Goal: Information Seeking & Learning: Find specific fact

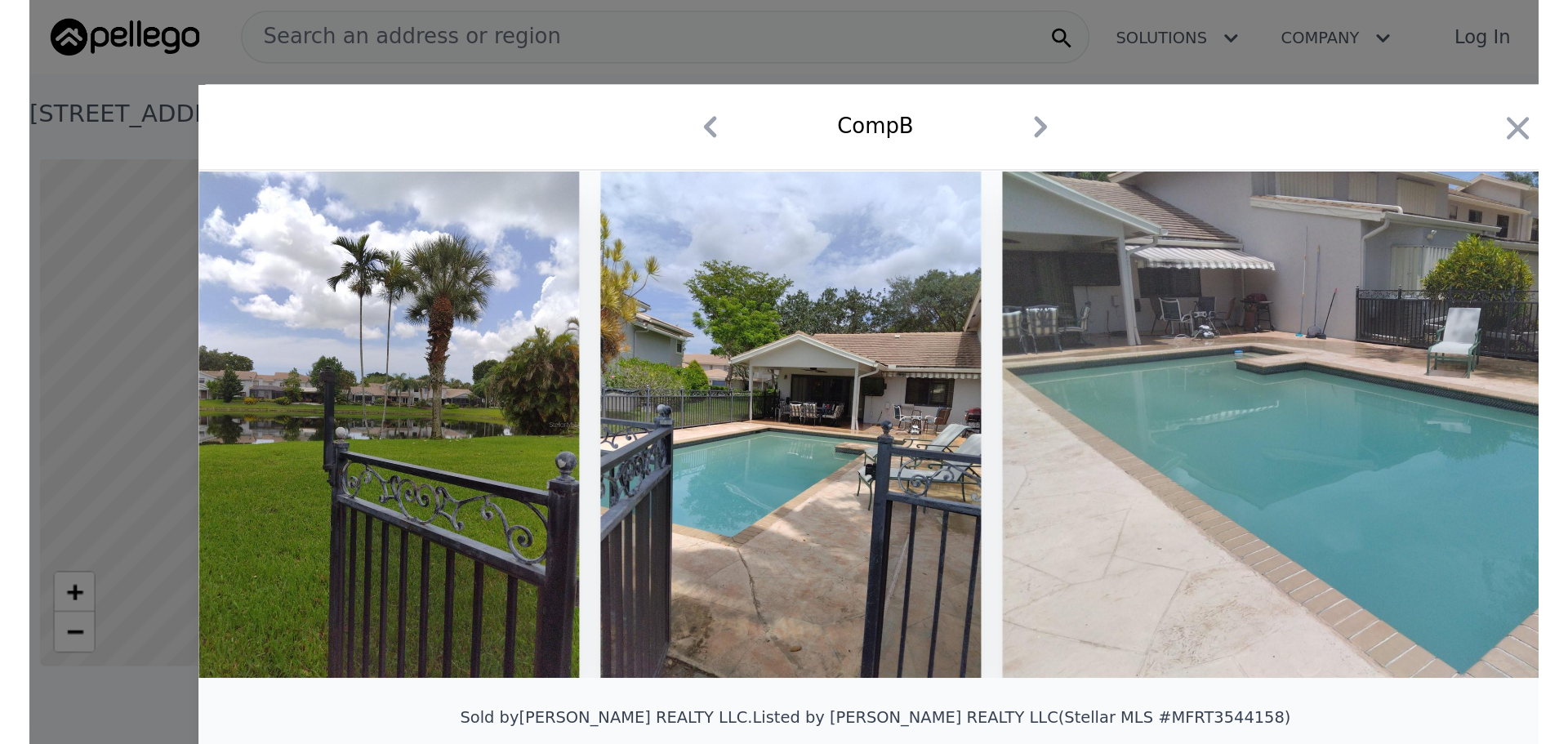
scroll to position [0, 7]
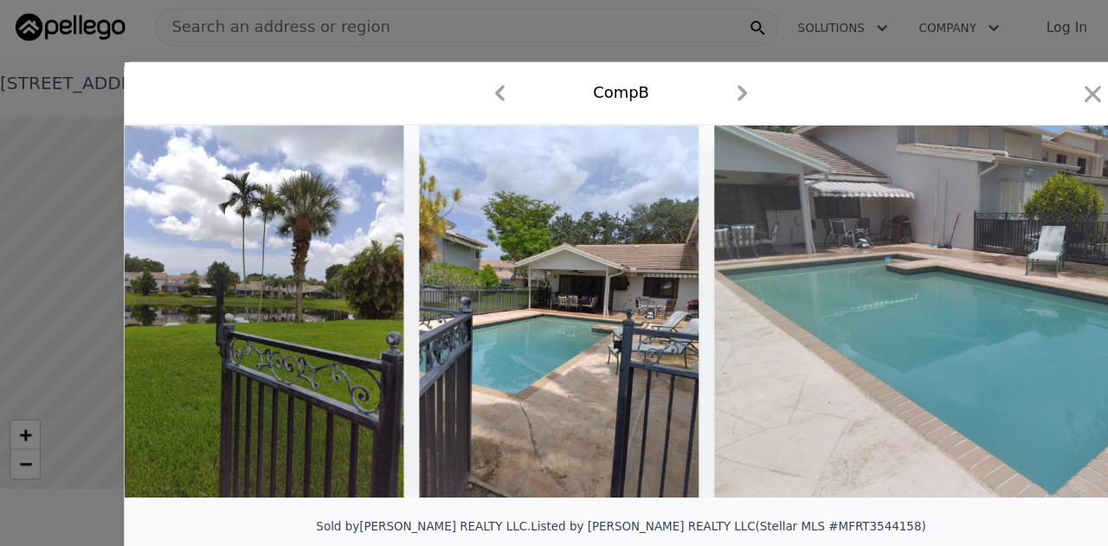
click at [435, 81] on icon "button" at bounding box center [446, 83] width 28 height 28
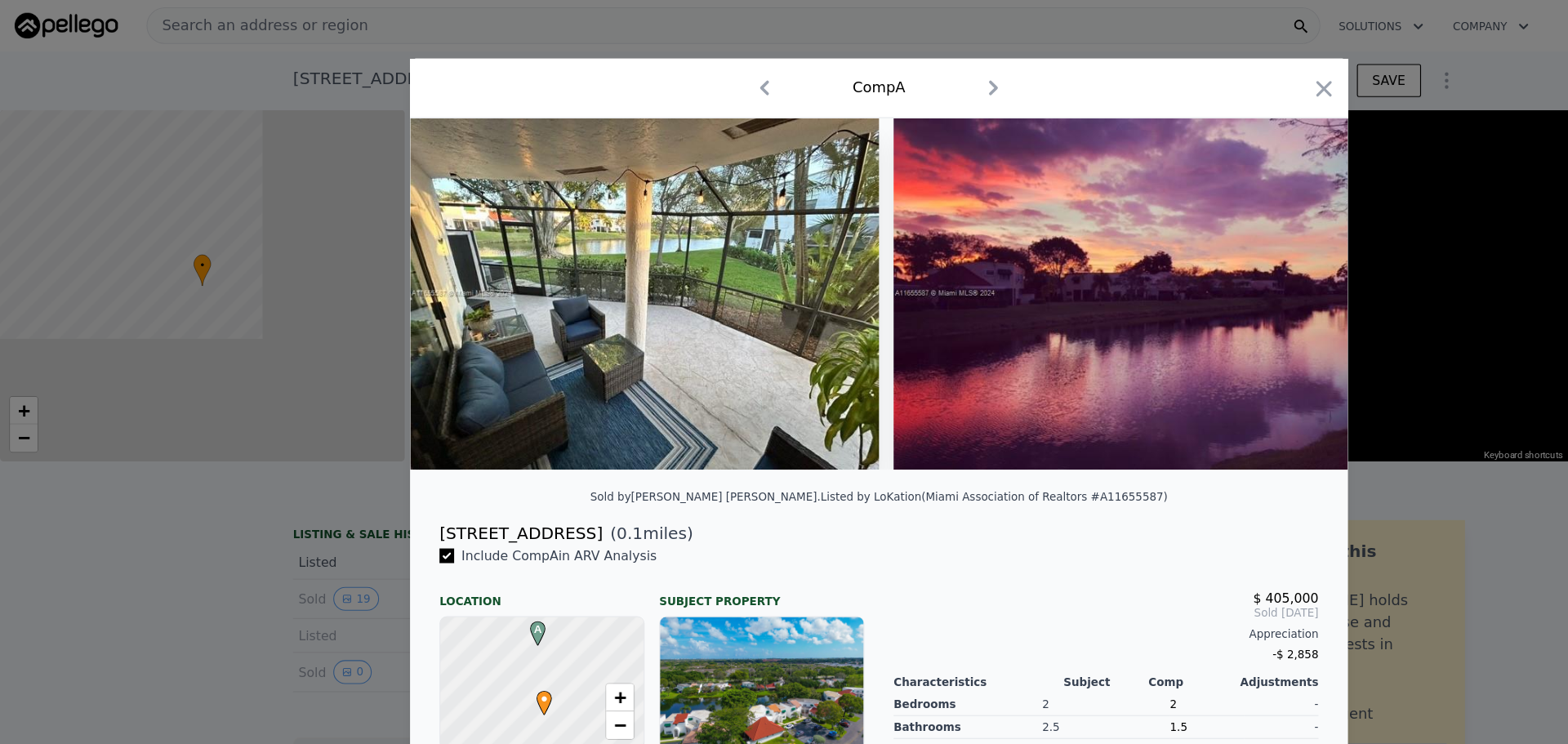
scroll to position [0, 7]
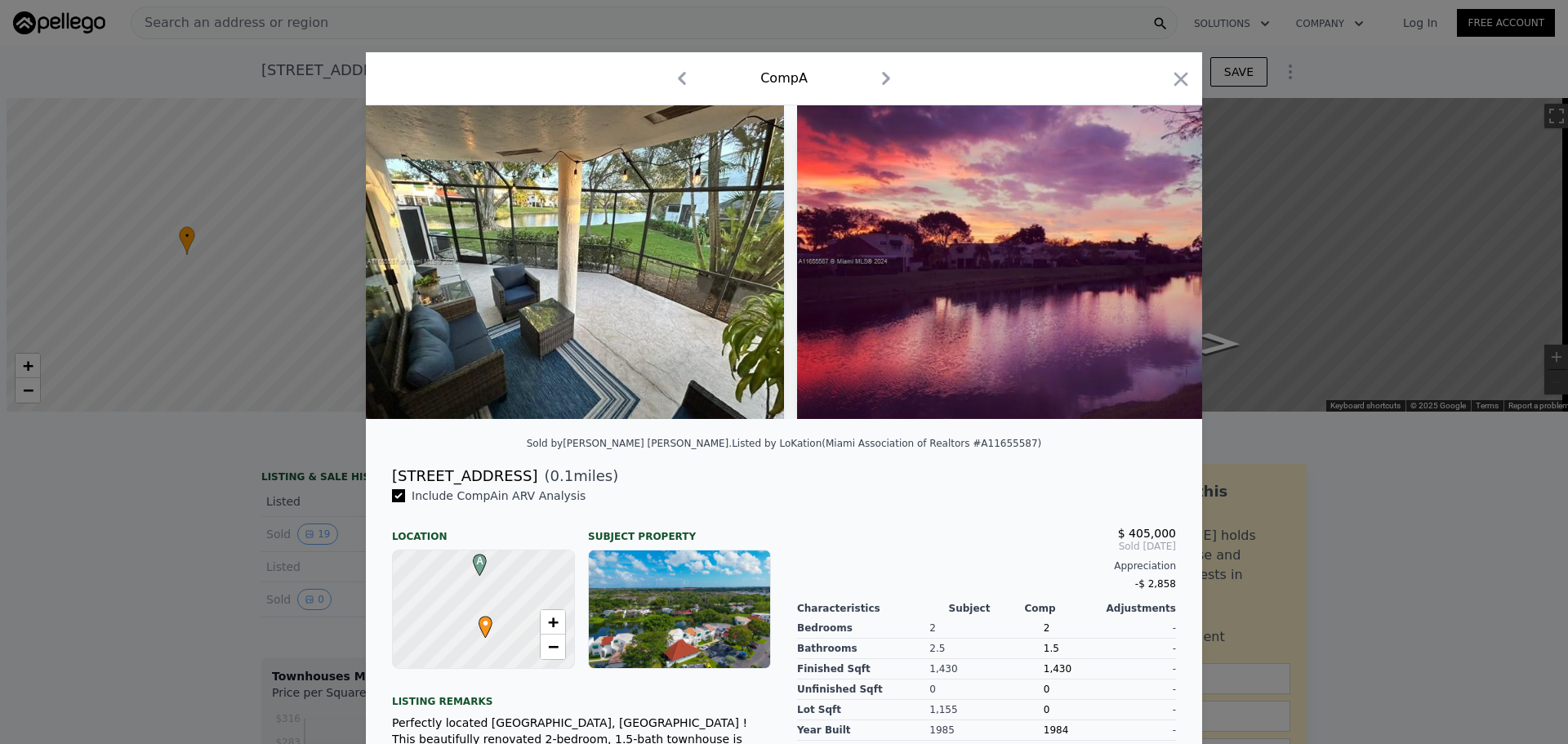
scroll to position [0, 7]
drag, startPoint x: 1182, startPoint y: 78, endPoint x: 668, endPoint y: 81, distance: 514.0
click at [1181, 80] on icon "button" at bounding box center [1180, 79] width 23 height 23
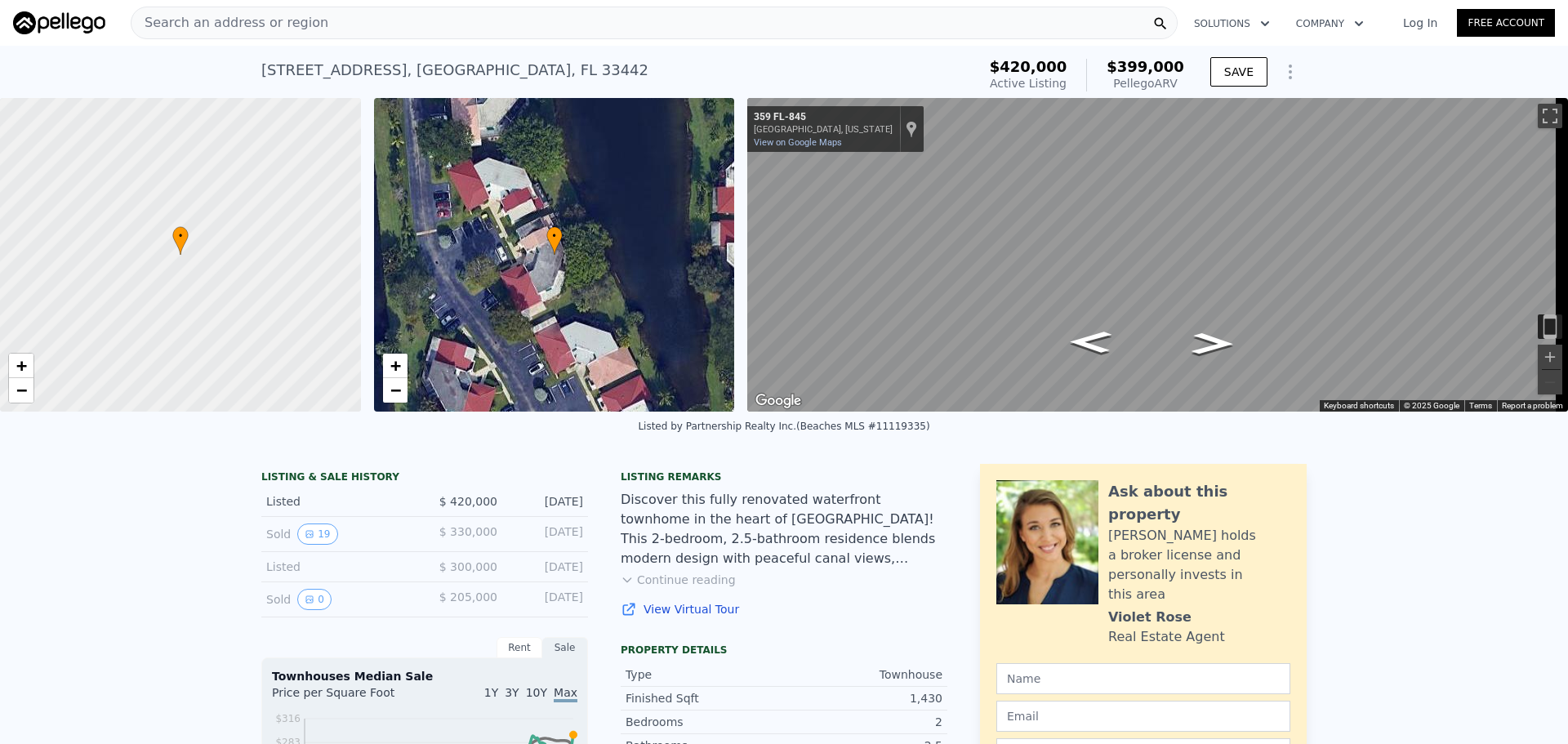
click at [322, 20] on div "Search an address or region" at bounding box center [654, 23] width 1047 height 33
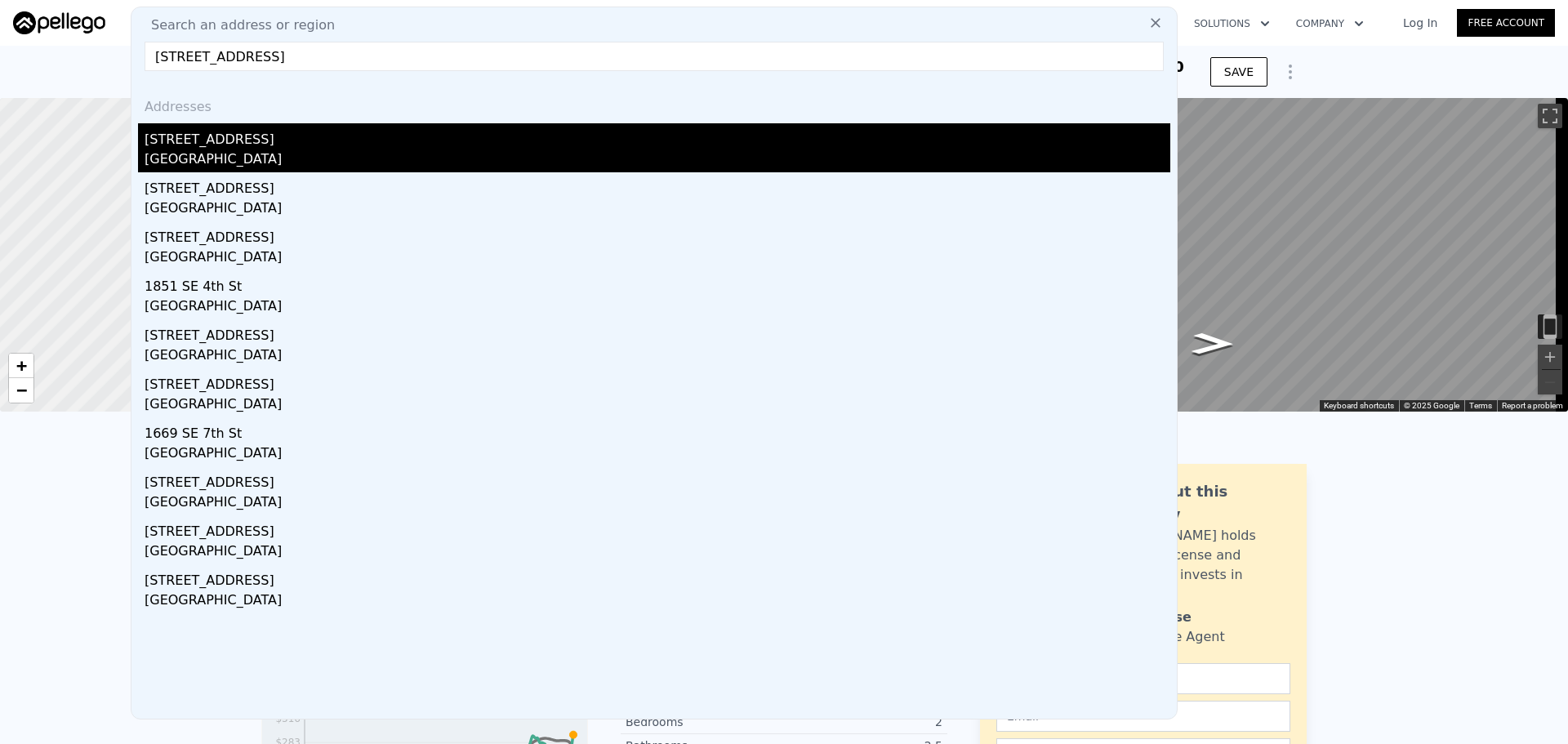
type input "185 SE 7th St, Deerfield Beach, FL 33441"
click at [255, 148] on div "185 SE 7th Street" at bounding box center [657, 137] width 1026 height 26
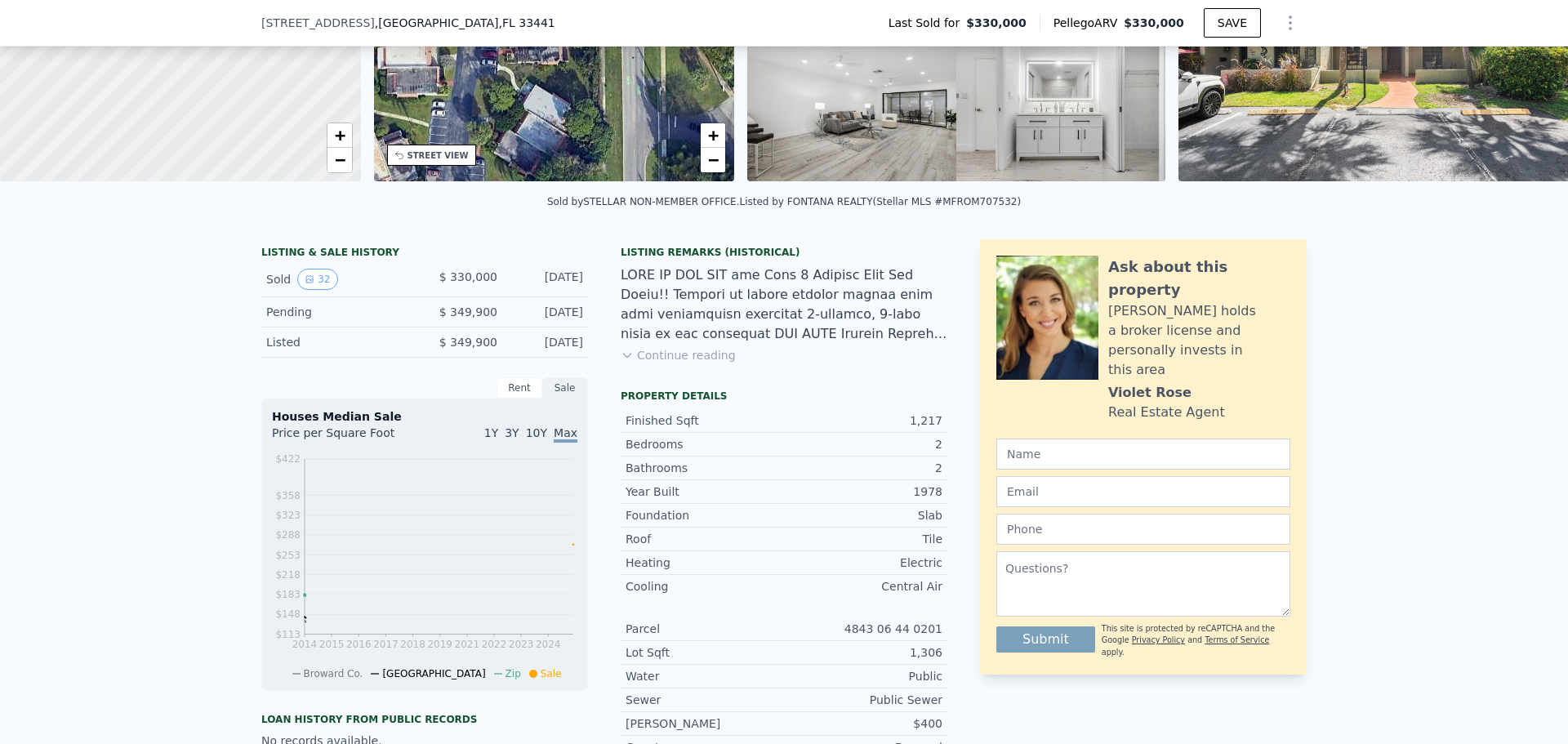
scroll to position [230, 0]
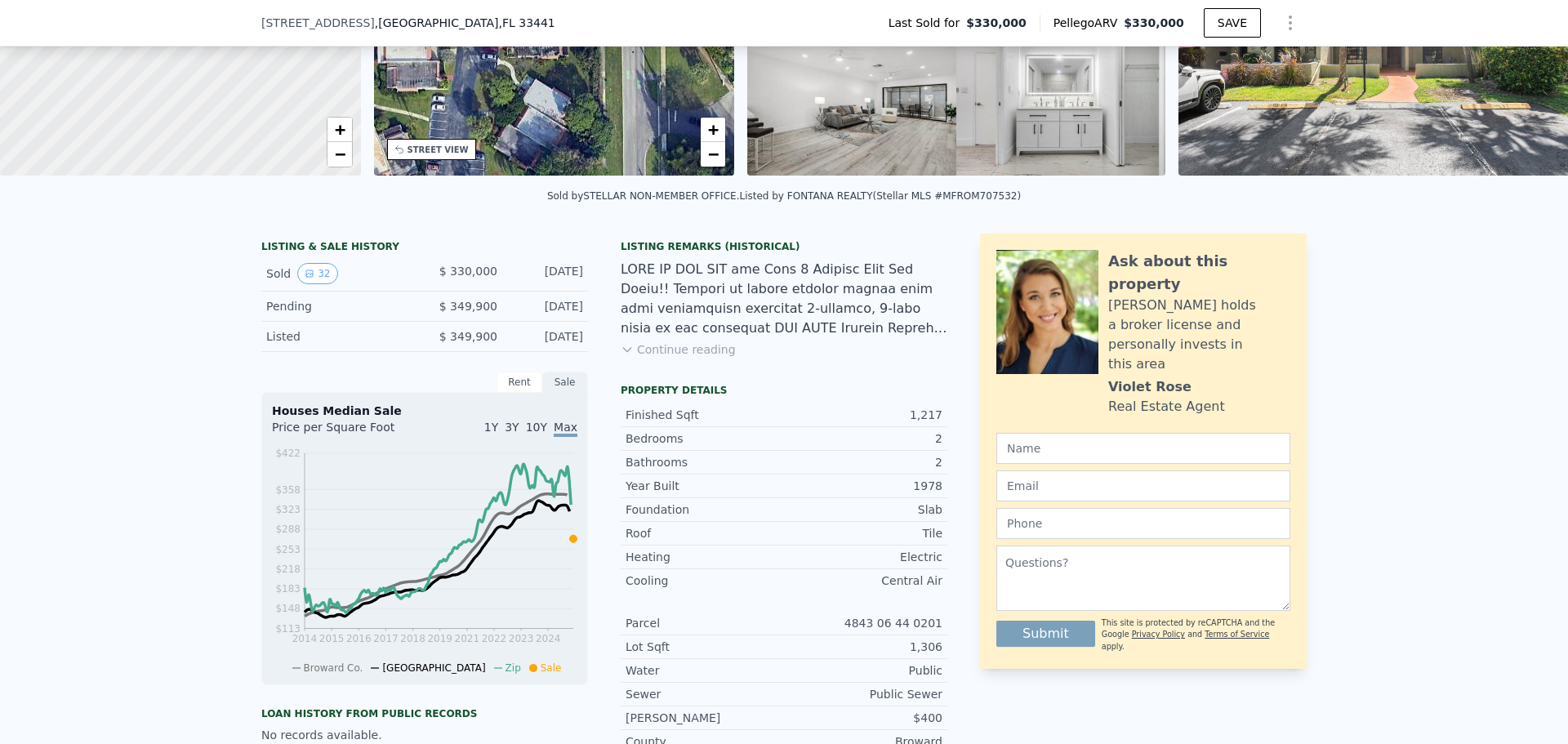
click at [667, 357] on button "Continue reading" at bounding box center [678, 349] width 115 height 16
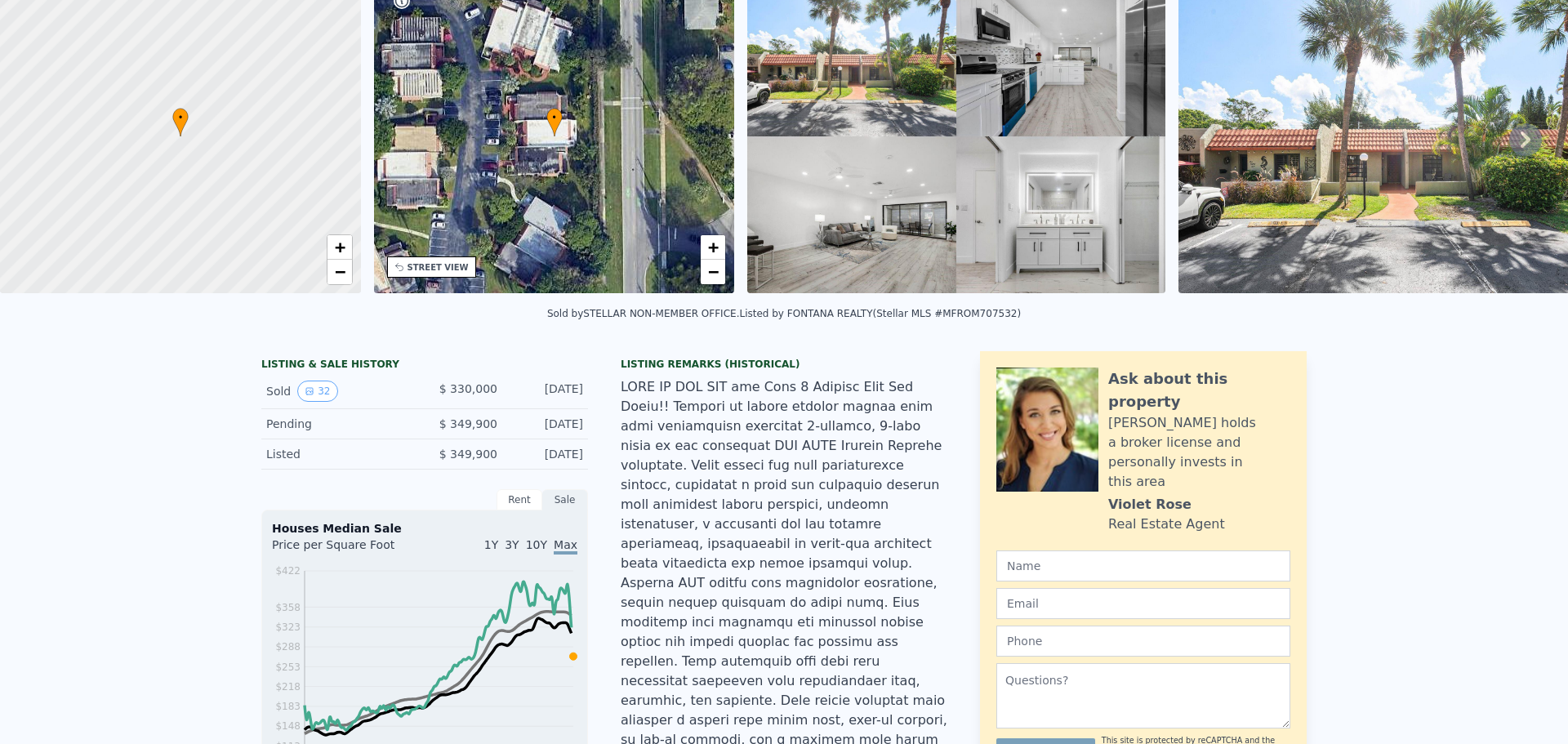
scroll to position [0, 0]
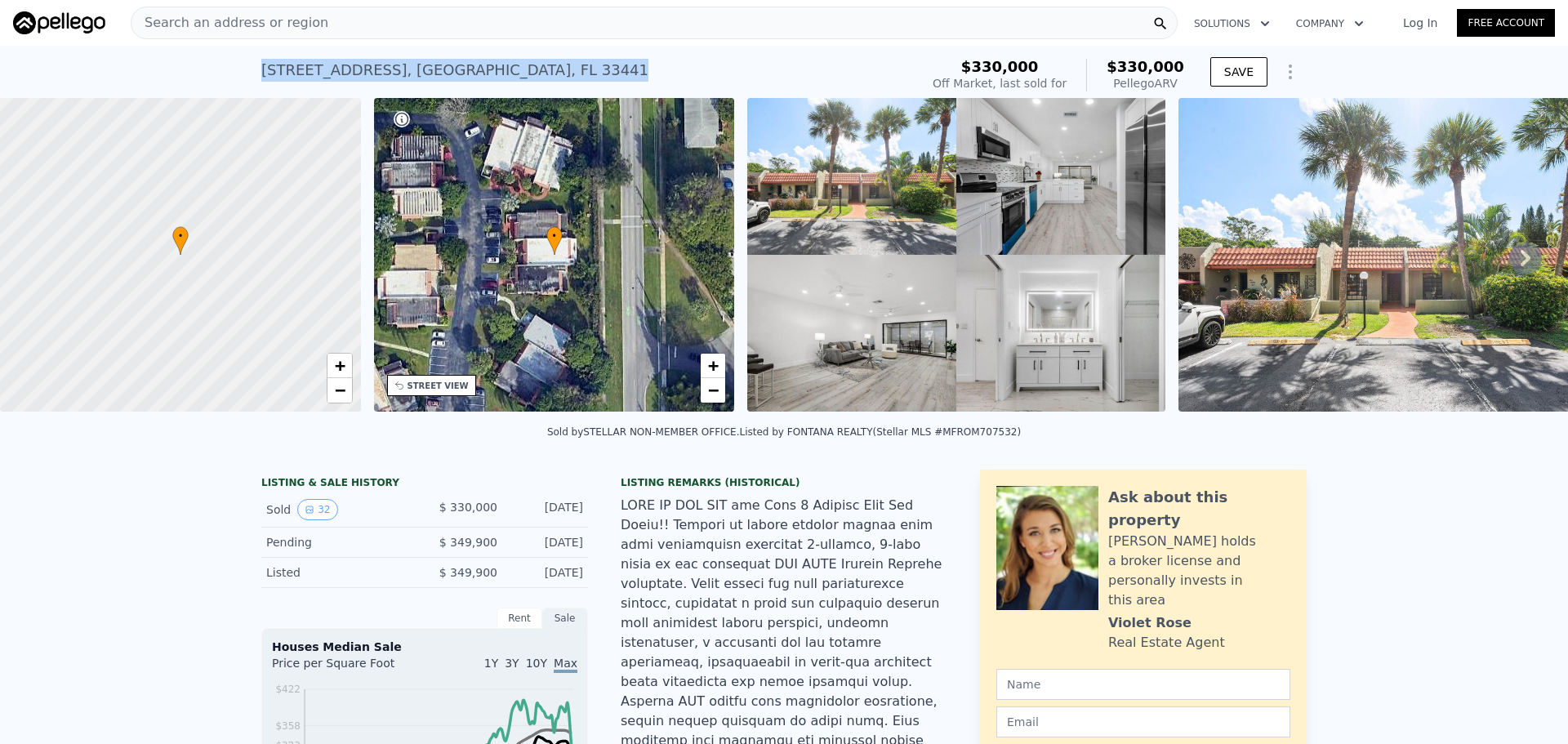
drag, startPoint x: 253, startPoint y: 72, endPoint x: 569, endPoint y: 79, distance: 316.1
click at [569, 79] on div "185 SE 7TH STREET , Deerfield Beach , FL 33441 Sold Sep 2025 for $330k (~ARV $3…" at bounding box center [784, 71] width 1568 height 52
copy div "185 SE 7TH STREET , Deerfield Beach , FL 33441"
